Goal: Find contact information: Obtain details needed to contact an individual or organization

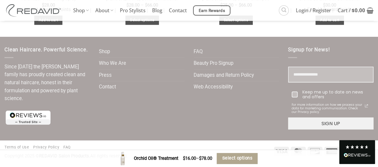
scroll to position [1385, 0]
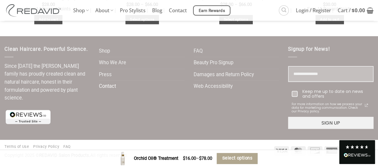
click at [109, 86] on link "Contact" at bounding box center [107, 87] width 17 height 12
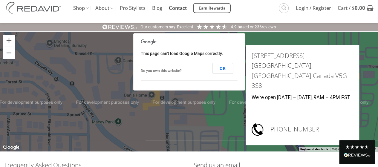
scroll to position [16, 0]
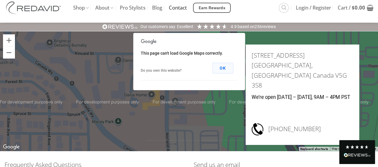
click at [226, 68] on button "OK" at bounding box center [222, 68] width 21 height 11
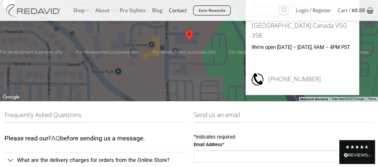
scroll to position [65, 0]
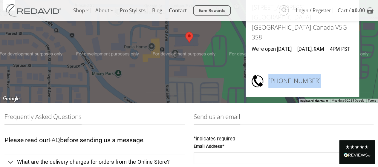
drag, startPoint x: 318, startPoint y: 83, endPoint x: 268, endPoint y: 83, distance: 49.7
click at [268, 83] on div "1.604.428.0077" at bounding box center [309, 82] width 90 height 17
copy h3 "1.604.428.0077"
